Goal: Unclear

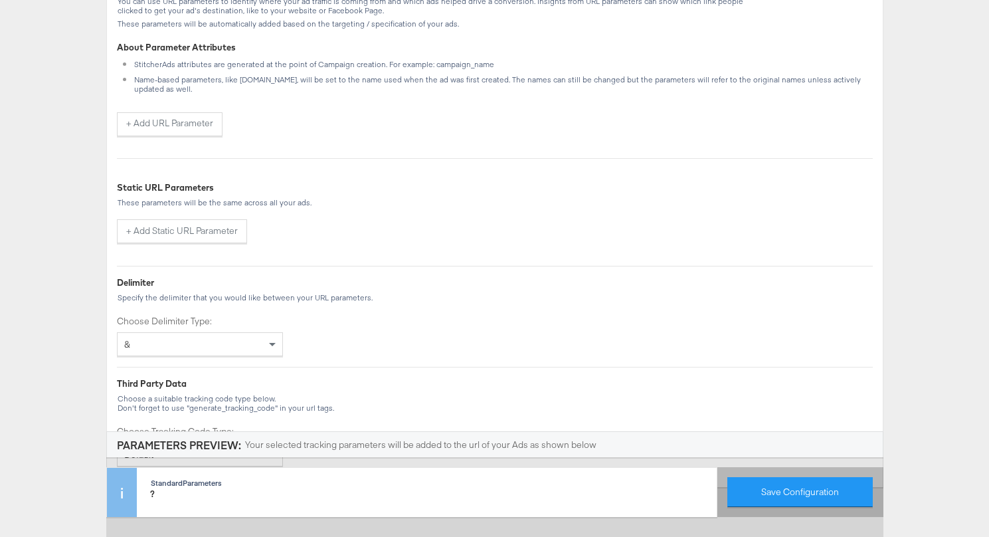
scroll to position [328, 0]
